Goal: Check status: Check status

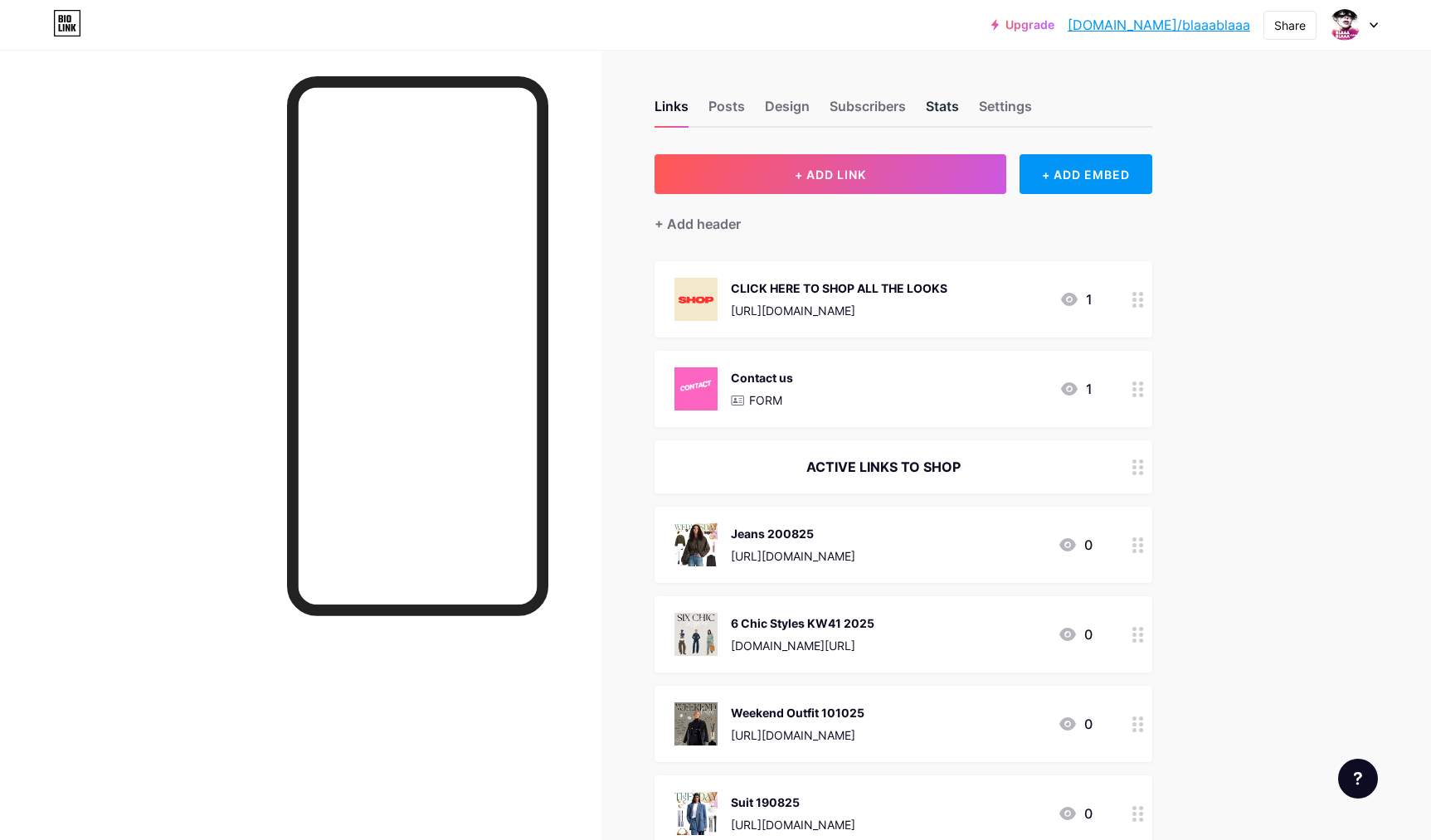
click at [937, 107] on div "Stats" at bounding box center [942, 111] width 33 height 30
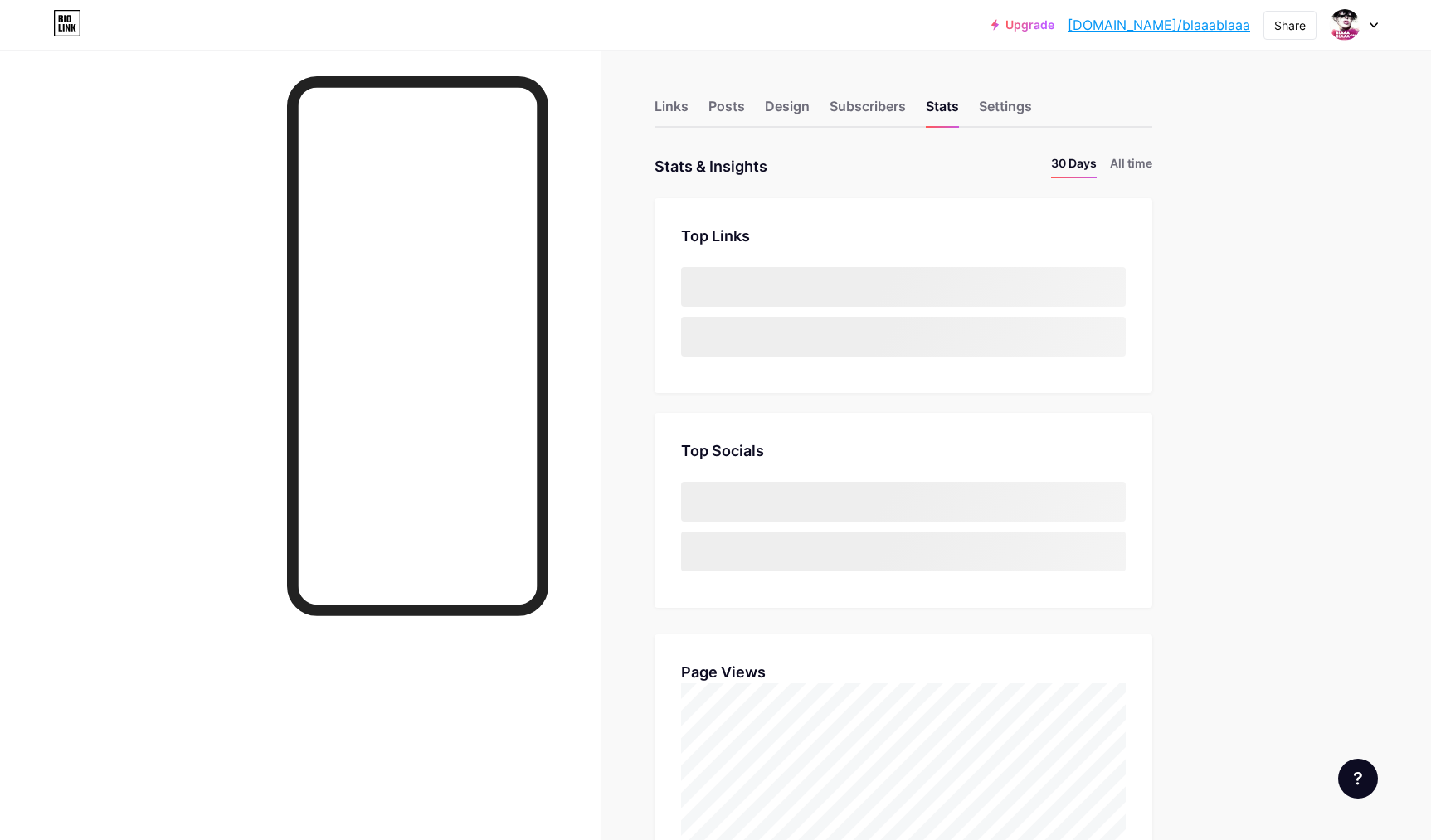
scroll to position [840, 1431]
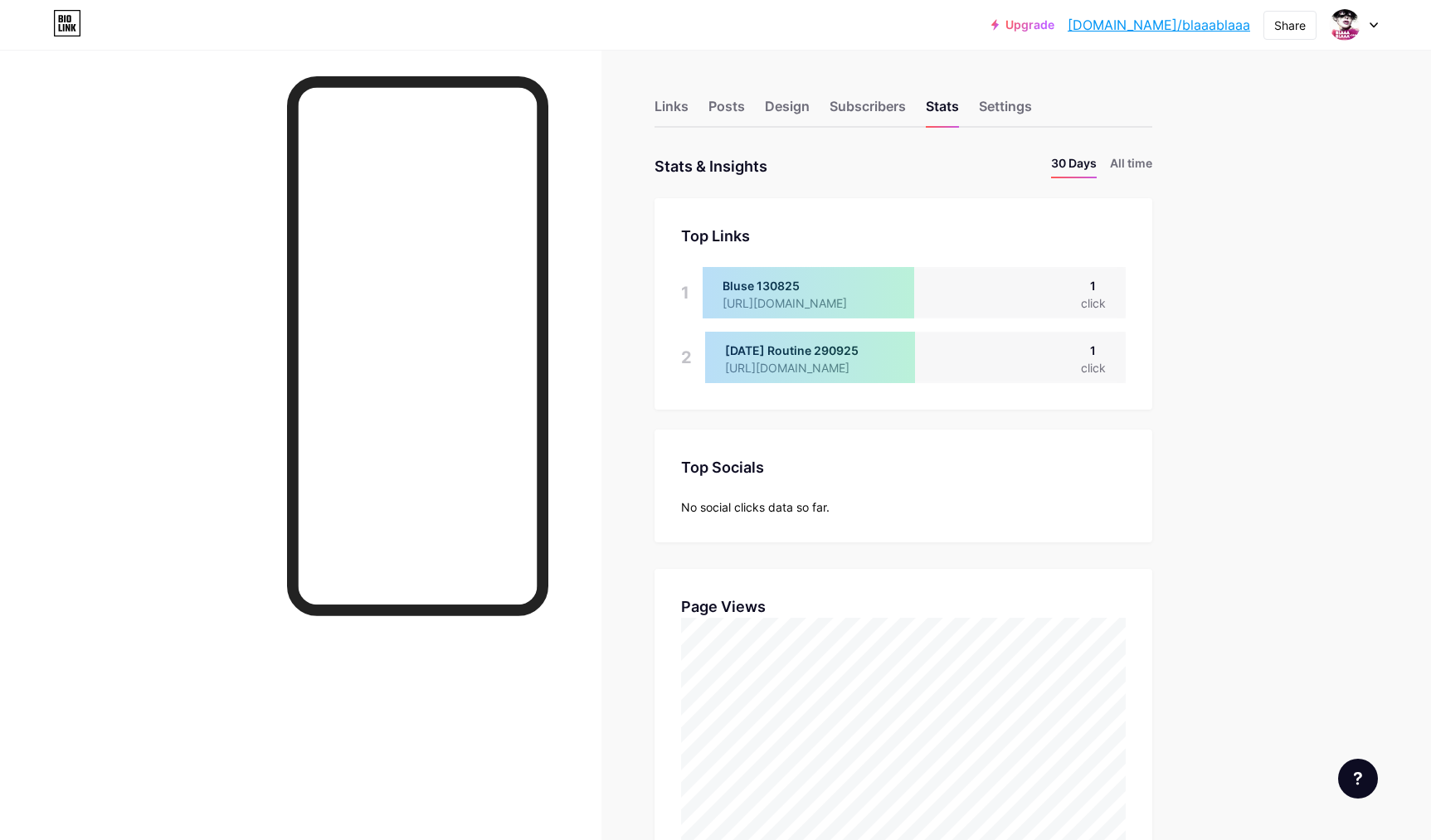
drag, startPoint x: 666, startPoint y: 106, endPoint x: 532, endPoint y: 13, distance: 163.1
click at [666, 106] on div "Links" at bounding box center [672, 111] width 34 height 30
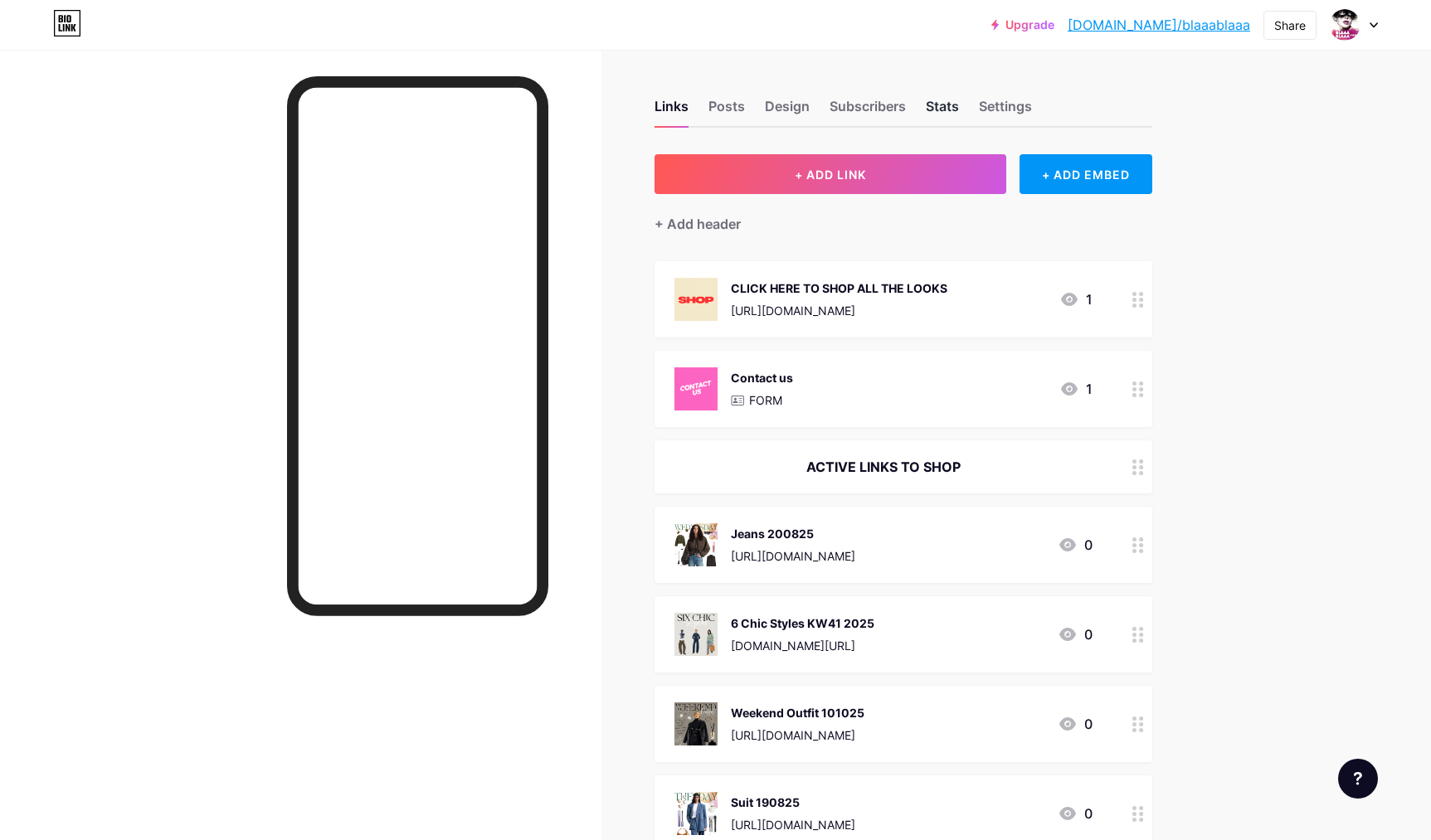
click at [939, 106] on div "Stats" at bounding box center [942, 111] width 33 height 30
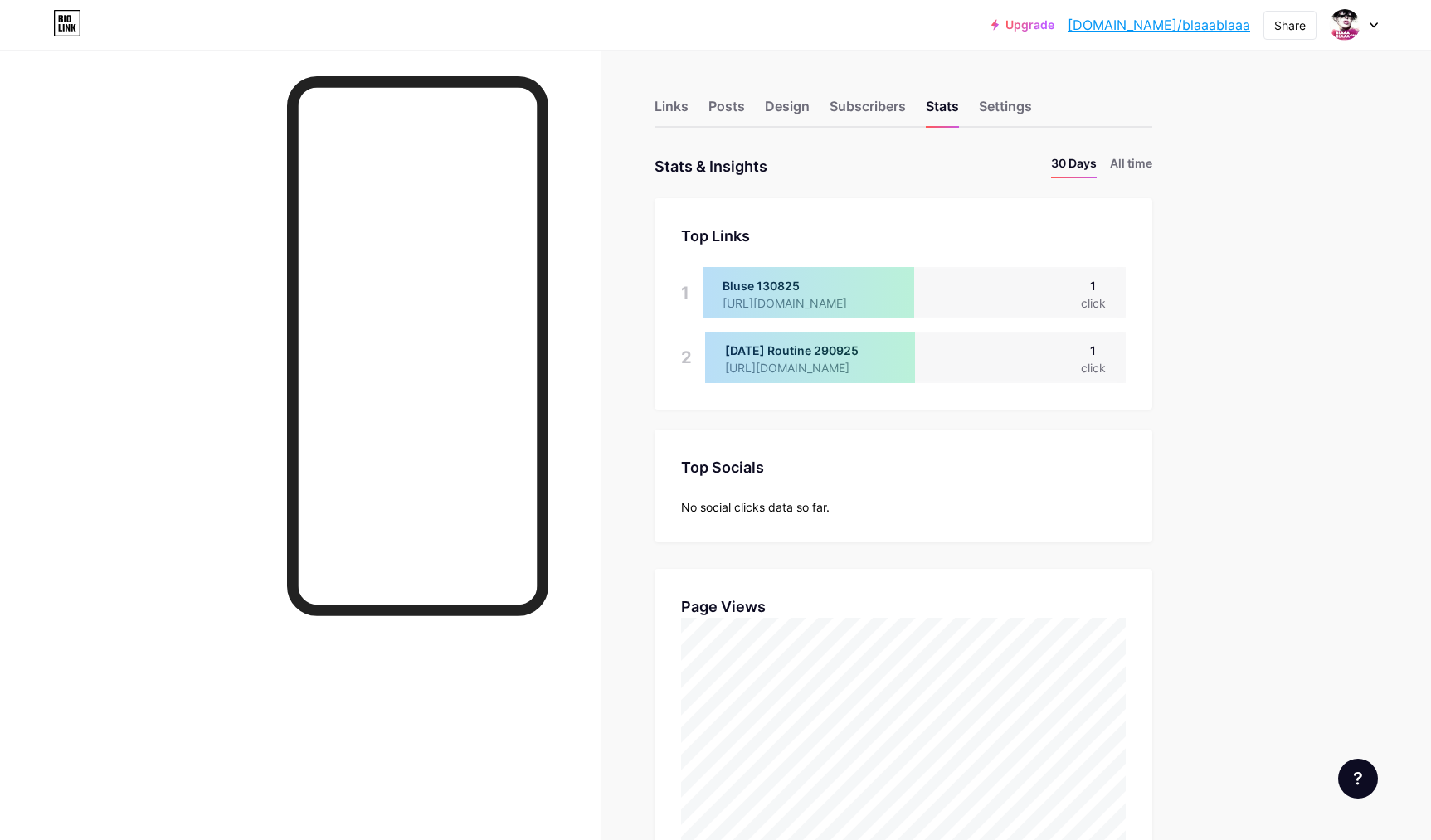
scroll to position [840, 1431]
drag, startPoint x: 681, startPoint y: 109, endPoint x: 490, endPoint y: 17, distance: 212.0
click at [681, 109] on div "Links" at bounding box center [672, 111] width 34 height 30
